Goal: Task Accomplishment & Management: Manage account settings

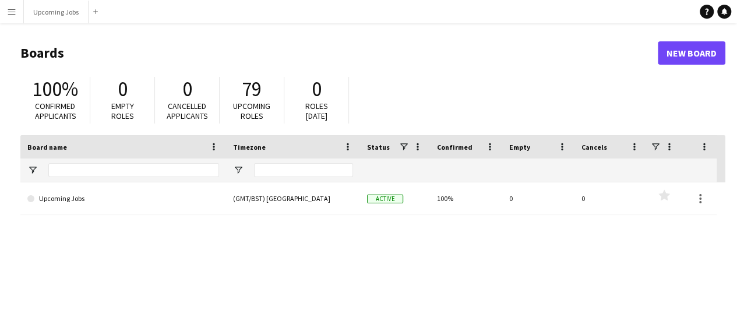
click at [14, 11] on app-icon "Menu" at bounding box center [11, 11] width 9 height 9
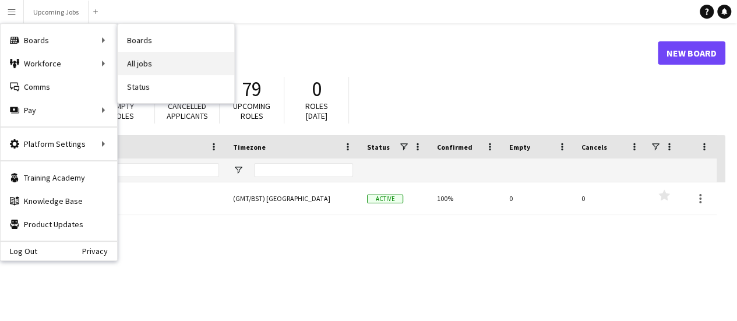
click at [154, 68] on link "All jobs" at bounding box center [176, 63] width 117 height 23
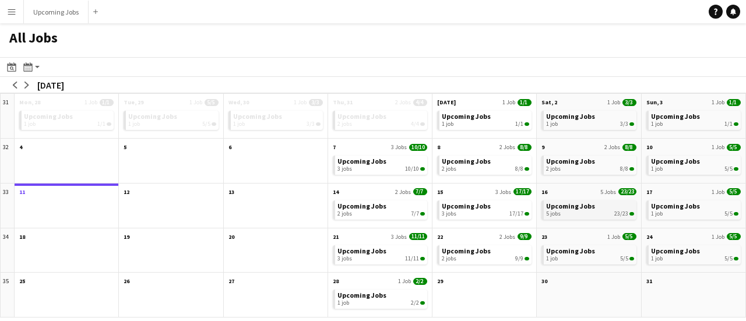
click at [565, 209] on span "Upcoming Jobs" at bounding box center [570, 206] width 49 height 9
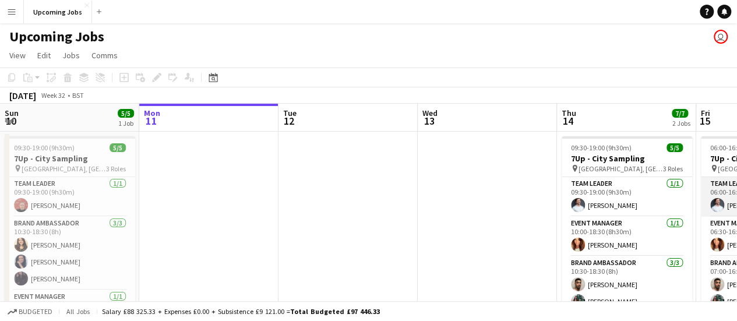
click at [716, 200] on app-user-avatar at bounding box center [717, 205] width 14 height 14
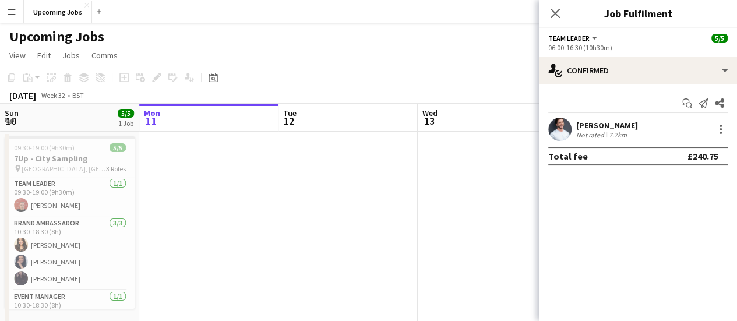
click at [562, 128] on app-user-avatar at bounding box center [559, 129] width 23 height 23
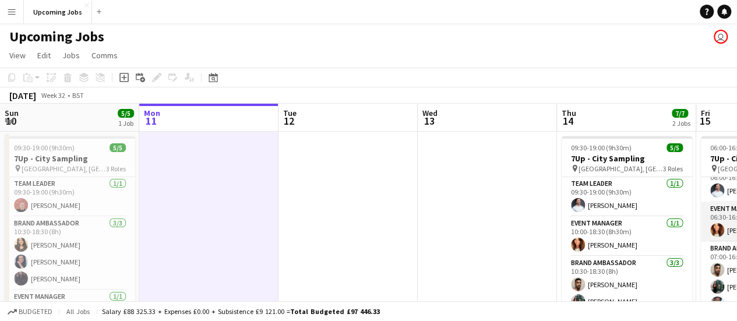
scroll to position [20, 0]
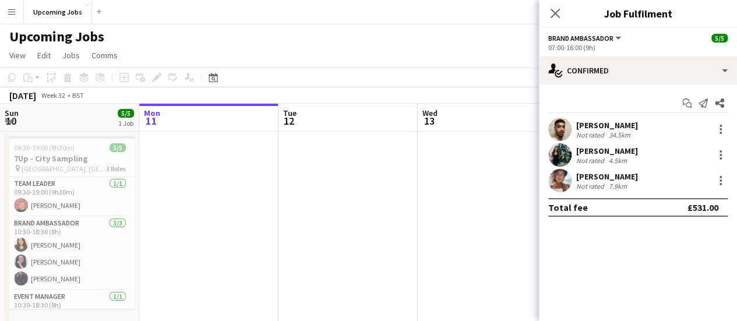
click at [552, 4] on div "Close pop-in" at bounding box center [555, 13] width 33 height 27
click at [554, 15] on icon at bounding box center [555, 13] width 11 height 11
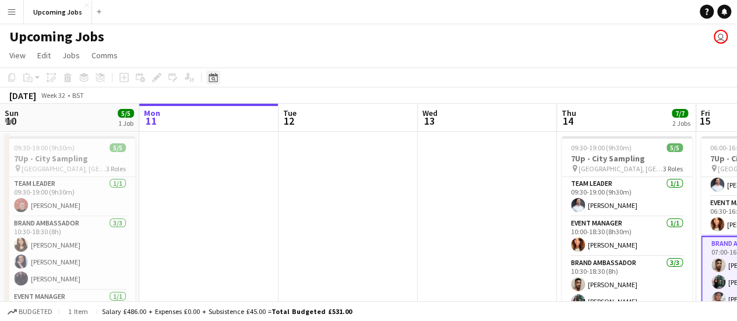
click at [211, 76] on icon at bounding box center [213, 77] width 9 height 9
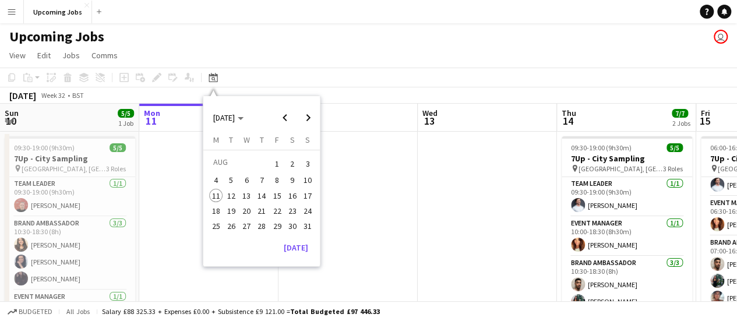
drag, startPoint x: 294, startPoint y: 195, endPoint x: 286, endPoint y: 200, distance: 10.2
click at [294, 199] on span "16" at bounding box center [293, 196] width 14 height 14
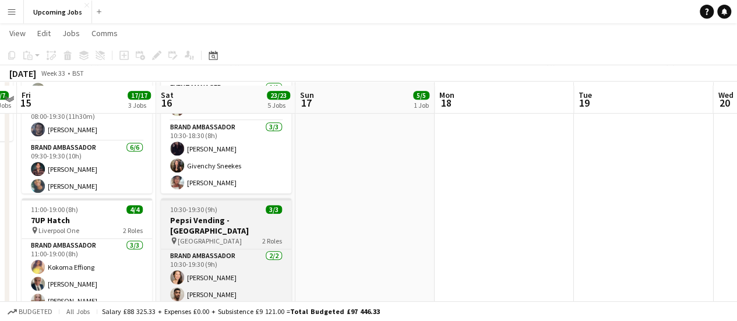
scroll to position [350, 0]
